Goal: Find specific page/section: Find specific page/section

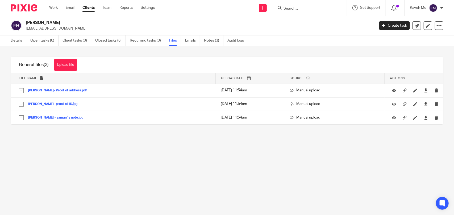
click at [91, 9] on link "Clients" at bounding box center [89, 7] width 12 height 5
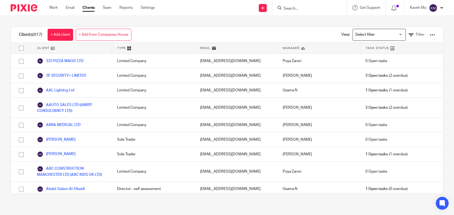
click at [299, 9] on input "Search" at bounding box center [307, 8] width 48 height 5
paste input "Construction And Training Limited"
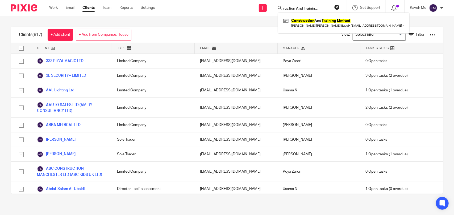
type input "Construction And Training Limited"
click button "submit" at bounding box center [0, 0] width 0 height 0
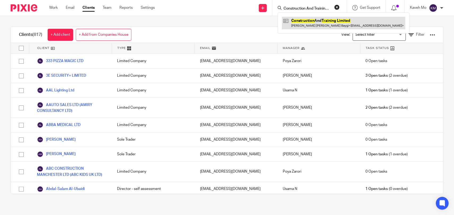
click at [308, 25] on link at bounding box center [344, 23] width 124 height 12
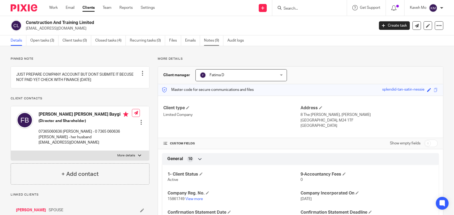
click at [216, 39] on link "Notes (9)" at bounding box center [213, 40] width 19 height 10
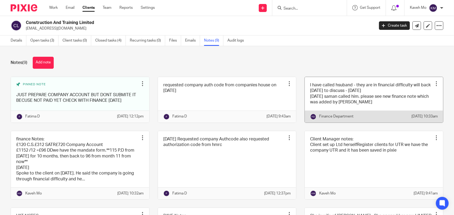
click at [334, 93] on link at bounding box center [374, 100] width 138 height 46
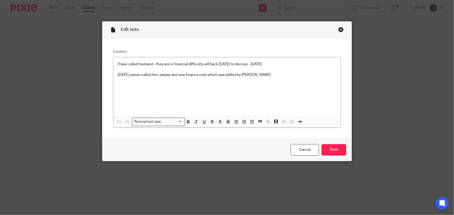
click at [339, 29] on div "Close this dialog window" at bounding box center [341, 29] width 5 height 5
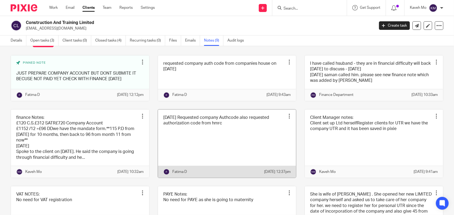
scroll to position [27, 0]
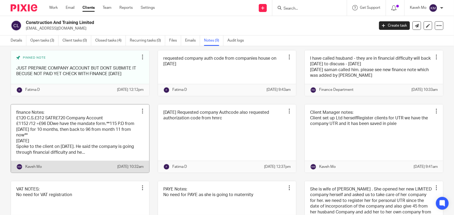
click at [65, 134] on link at bounding box center [80, 138] width 138 height 68
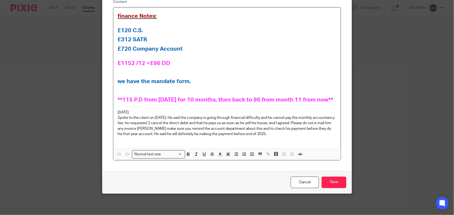
scroll to position [27, 0]
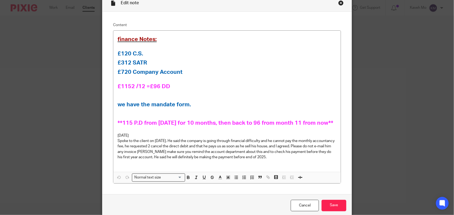
click at [339, 3] on div "Close this dialog window" at bounding box center [341, 2] width 5 height 5
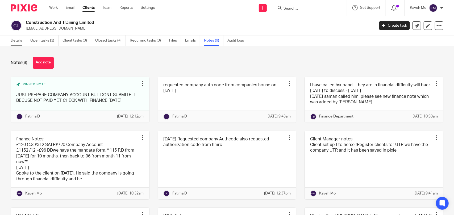
click at [14, 38] on link "Details" at bounding box center [19, 40] width 16 height 10
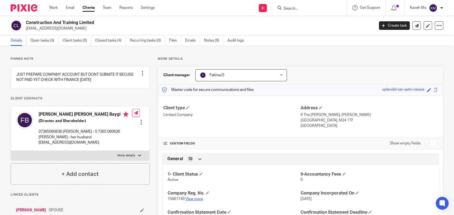
click at [191, 199] on link "View more" at bounding box center [195, 199] width 18 height 4
click at [84, 9] on link "Clients" at bounding box center [89, 7] width 12 height 5
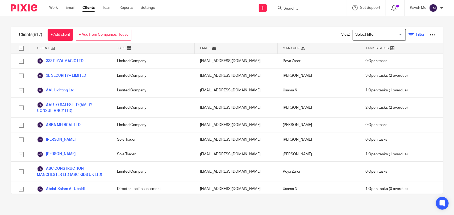
click at [409, 35] on link "Filter" at bounding box center [417, 35] width 16 height 6
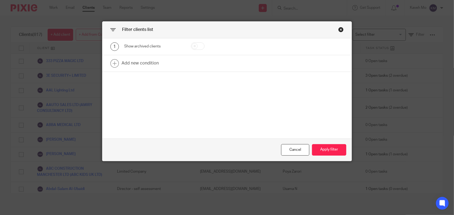
click at [199, 47] on input "checkbox" at bounding box center [198, 45] width 14 height 7
click at [194, 47] on input "checkbox" at bounding box center [198, 45] width 14 height 7
checkbox input "false"
click at [140, 64] on link at bounding box center [226, 63] width 249 height 17
click at [174, 64] on div "Field" at bounding box center [153, 65] width 58 height 12
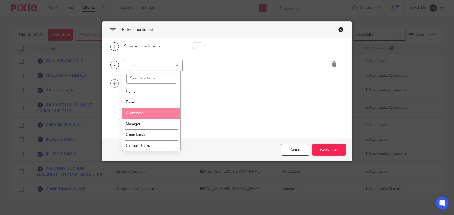
click at [140, 115] on li "Client type" at bounding box center [151, 113] width 58 height 11
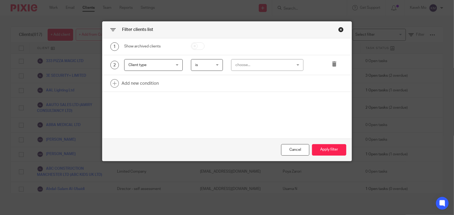
click at [157, 64] on span "Client type" at bounding box center [150, 64] width 43 height 11
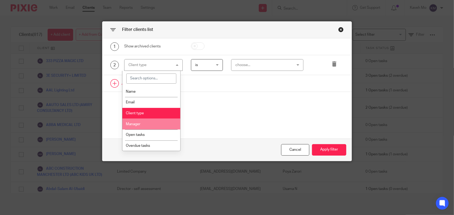
drag, startPoint x: 141, startPoint y: 121, endPoint x: 214, endPoint y: 91, distance: 78.8
click at [142, 121] on li "Manager" at bounding box center [151, 123] width 58 height 11
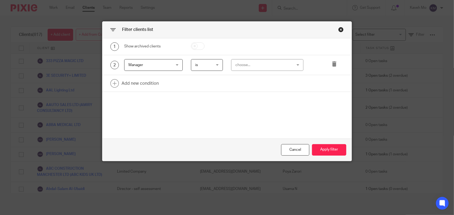
click at [277, 67] on div "choose..." at bounding box center [263, 64] width 54 height 11
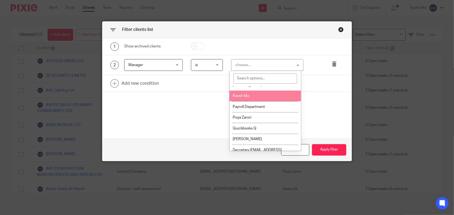
scroll to position [80, 0]
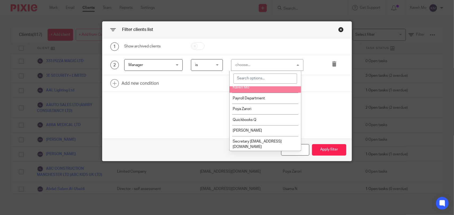
click at [250, 112] on li "Poya Zarori" at bounding box center [266, 109] width 72 height 11
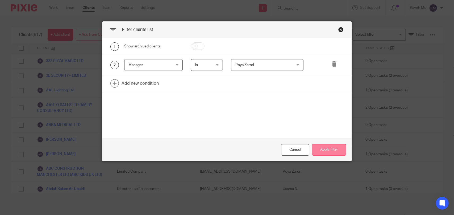
click at [337, 149] on button "Apply filter" at bounding box center [329, 149] width 34 height 11
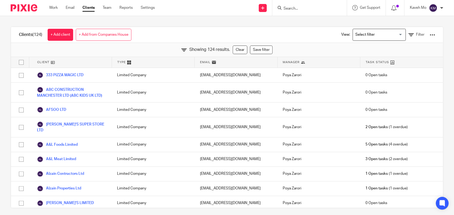
click at [430, 36] on div at bounding box center [432, 34] width 5 height 5
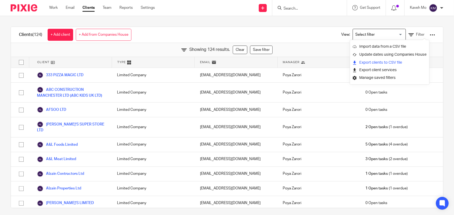
click at [376, 63] on link "Export clients to CSV file" at bounding box center [390, 63] width 74 height 8
